Goal: Find specific page/section: Find specific page/section

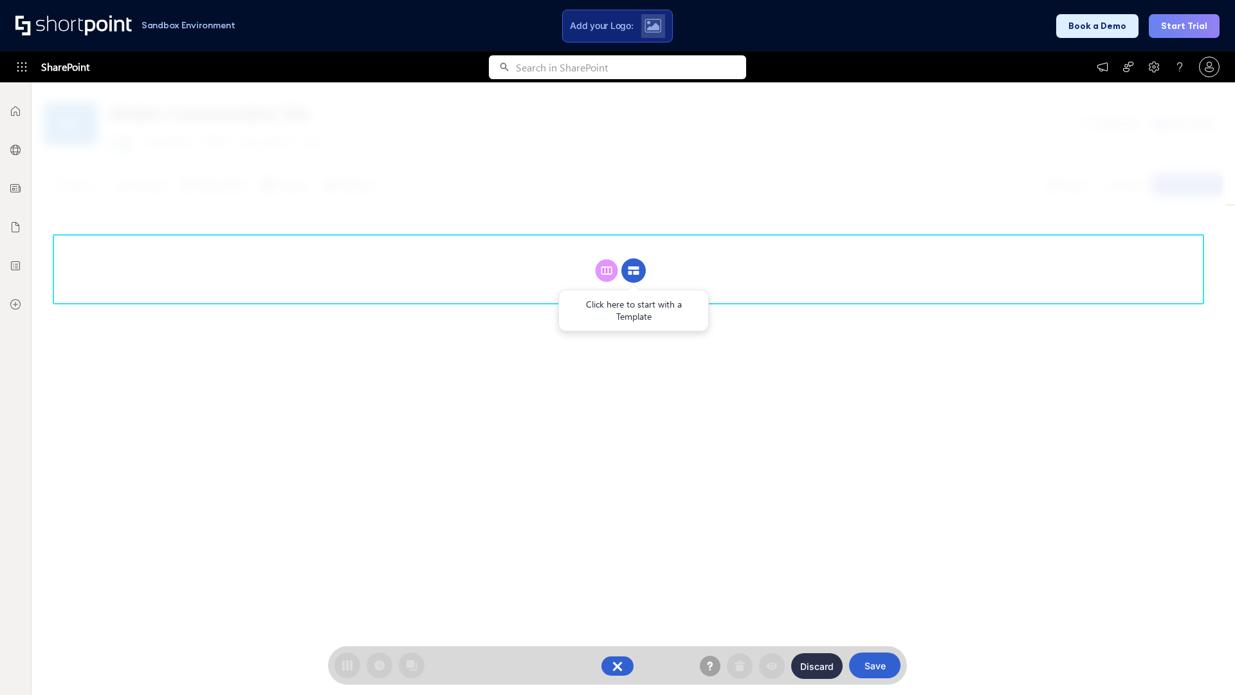
click at [634, 259] on circle at bounding box center [634, 271] width 24 height 24
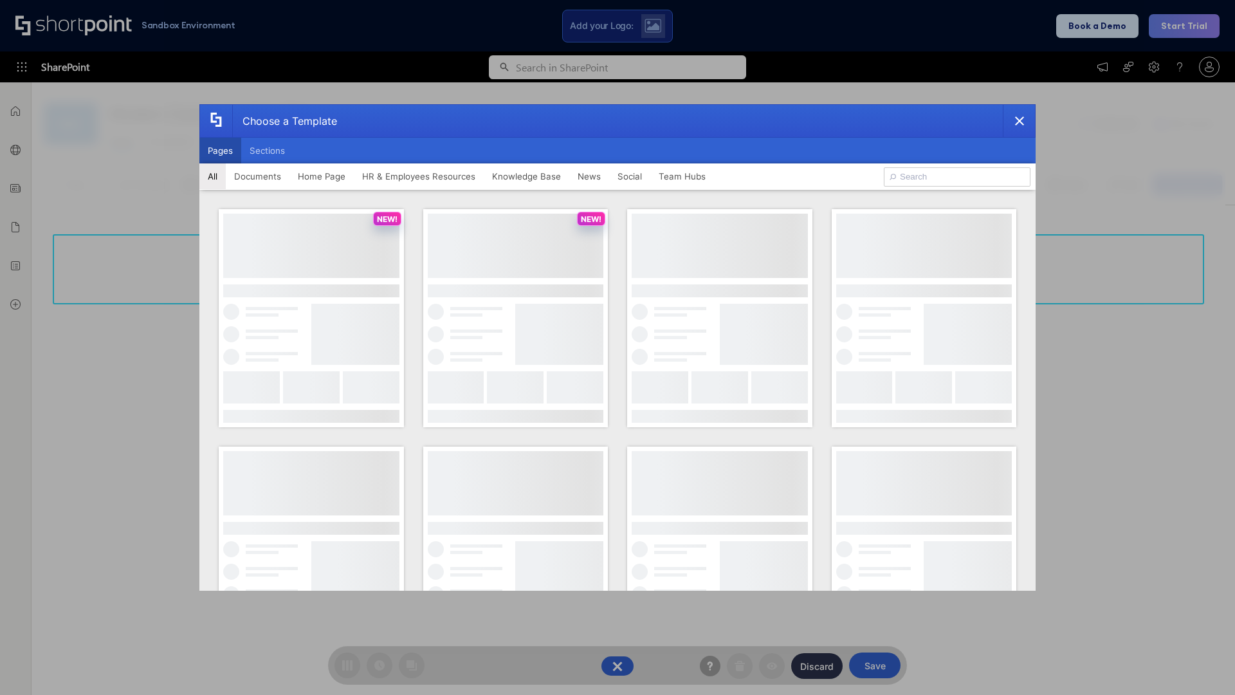
scroll to position [176, 0]
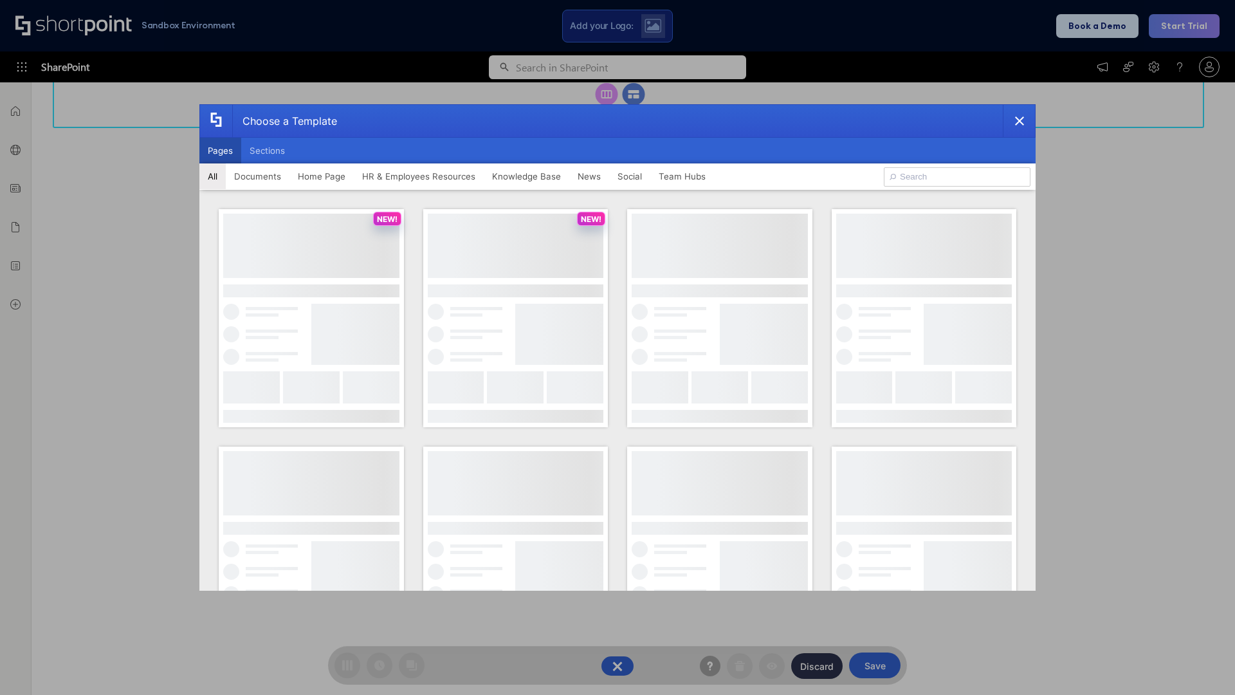
click at [220, 151] on button "Pages" at bounding box center [220, 151] width 42 height 26
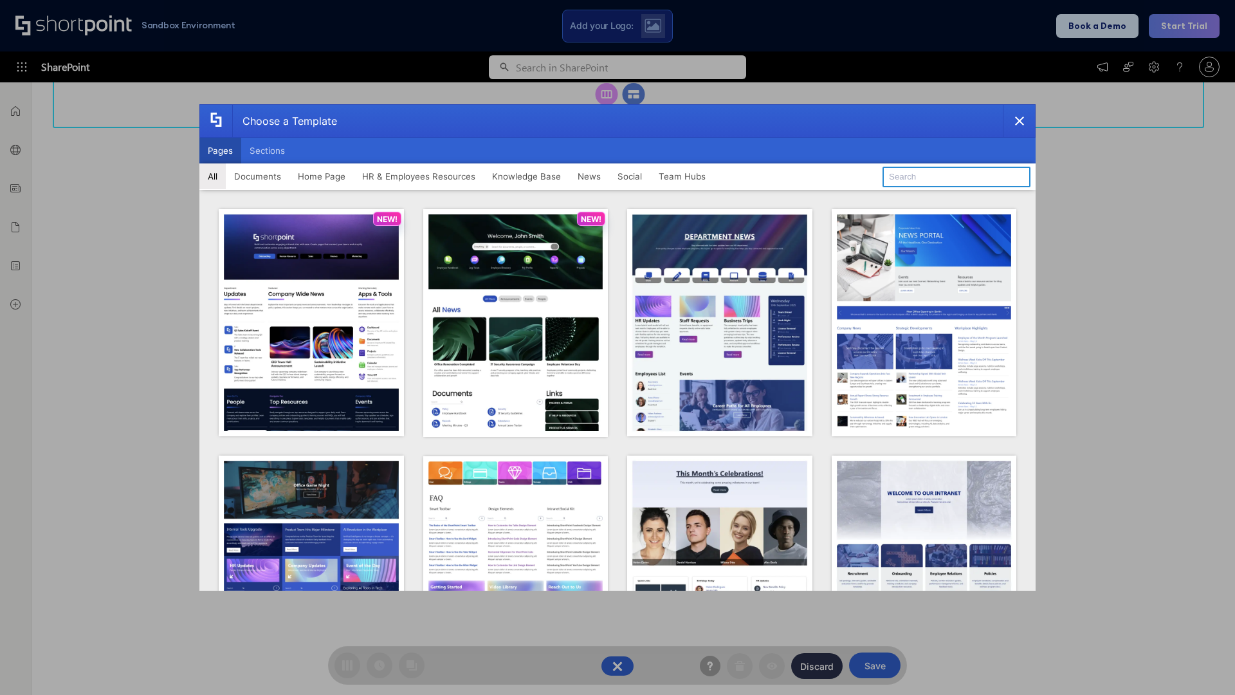
type input "Intranet Layout 2"
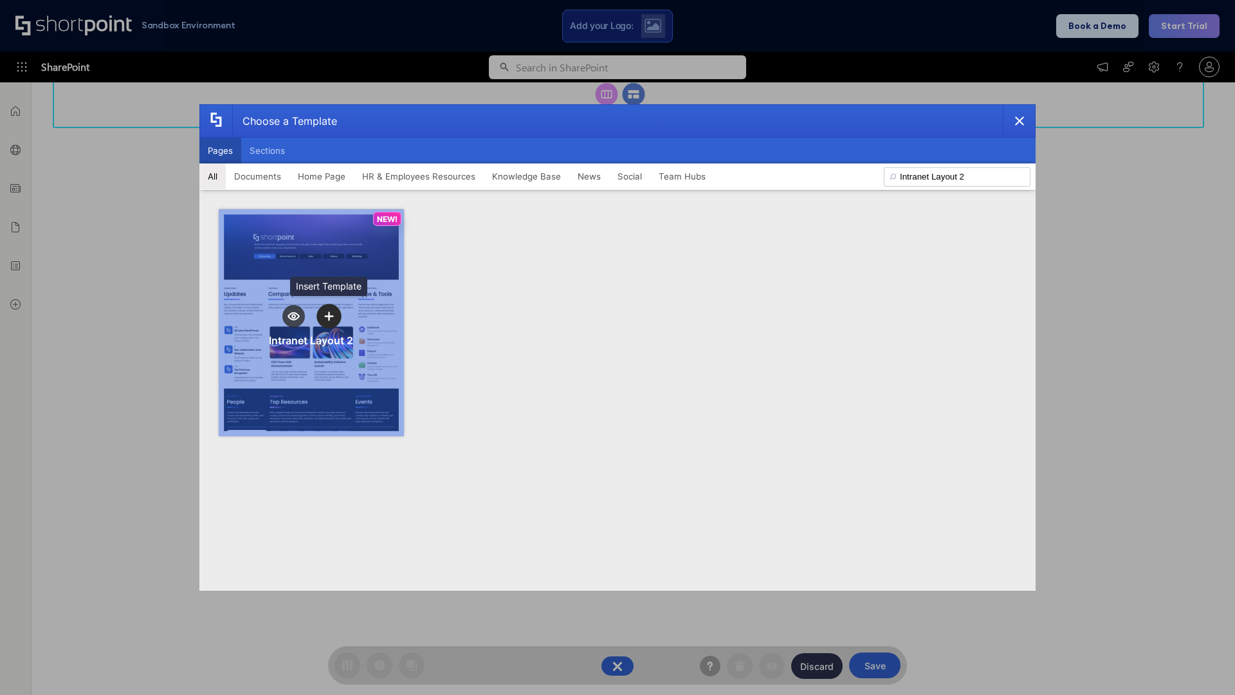
click at [329, 316] on icon "template selector" at bounding box center [328, 315] width 9 height 9
